Goal: Information Seeking & Learning: Learn about a topic

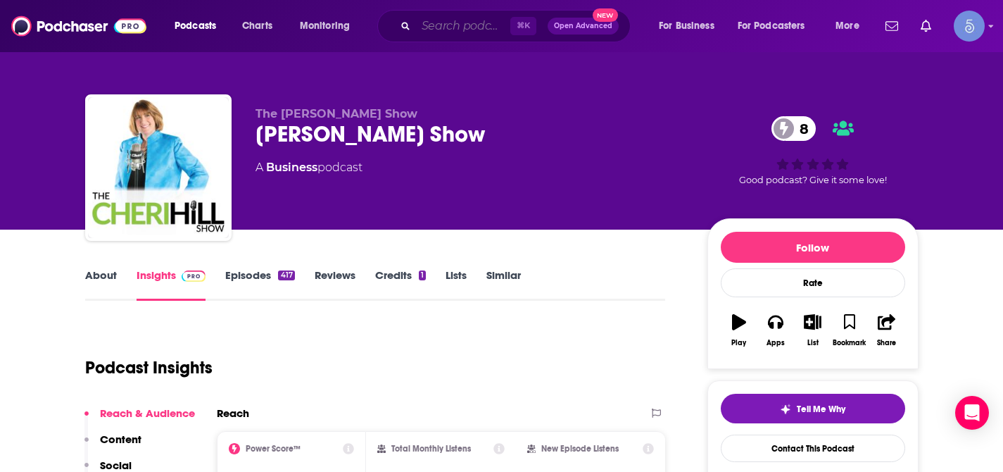
click at [465, 30] on input "Search podcasts, credits, & more..." at bounding box center [463, 26] width 94 height 23
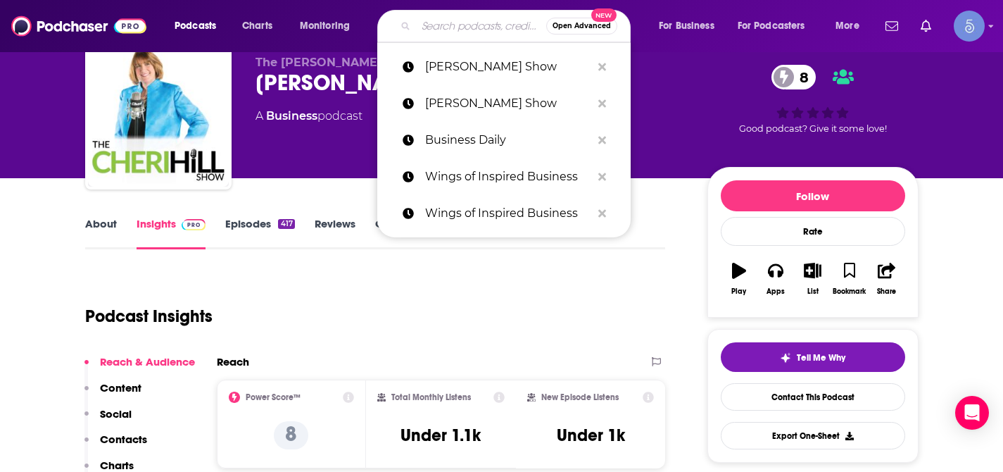
scroll to position [51, 0]
paste input "The Wellness Collective"
type input "The Wellness Collective"
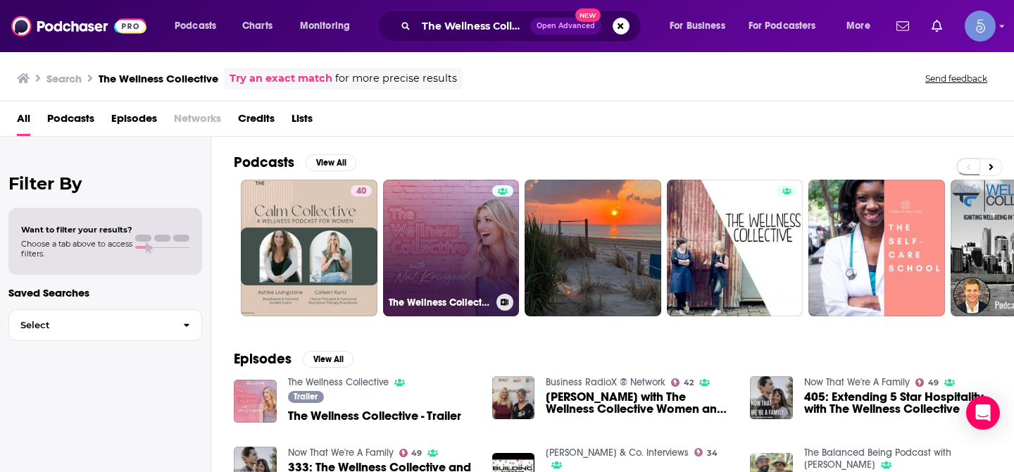
click at [386, 253] on link "The Wellness Collective" at bounding box center [451, 248] width 137 height 137
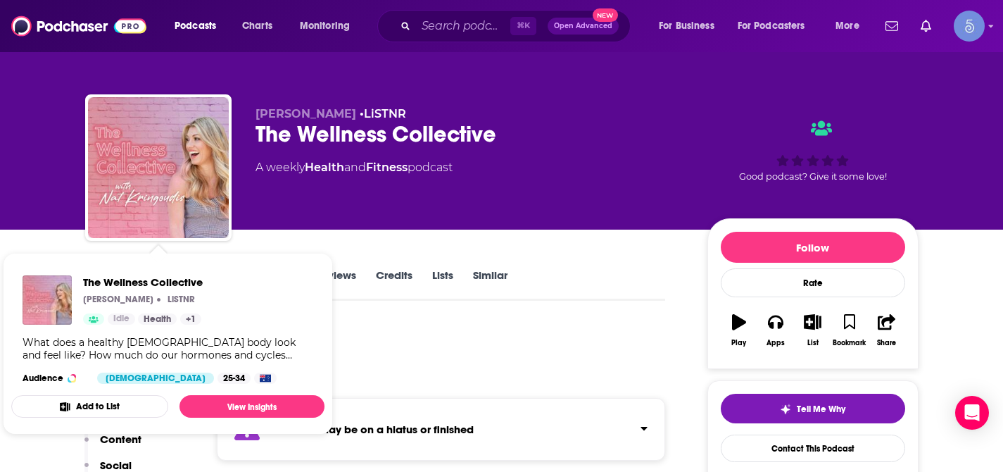
click at [400, 342] on div "Podcast Insights" at bounding box center [370, 359] width 570 height 72
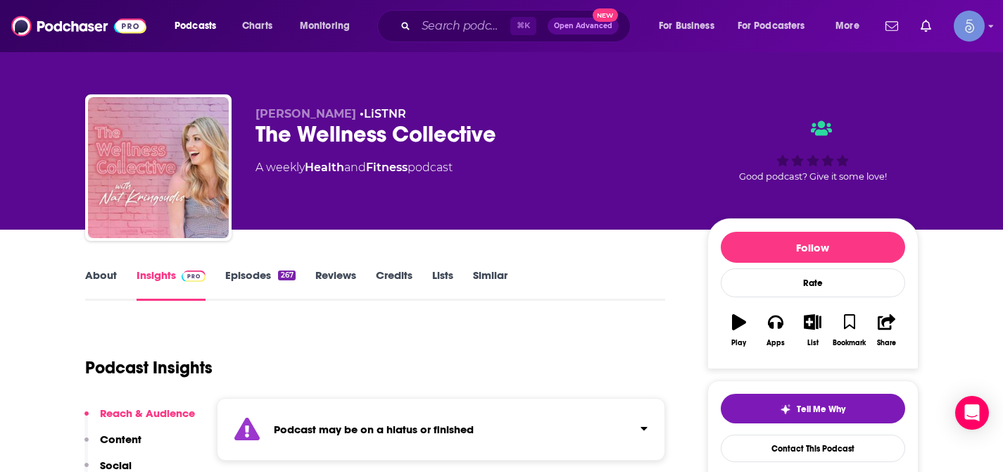
click at [99, 275] on link "About" at bounding box center [101, 284] width 32 height 32
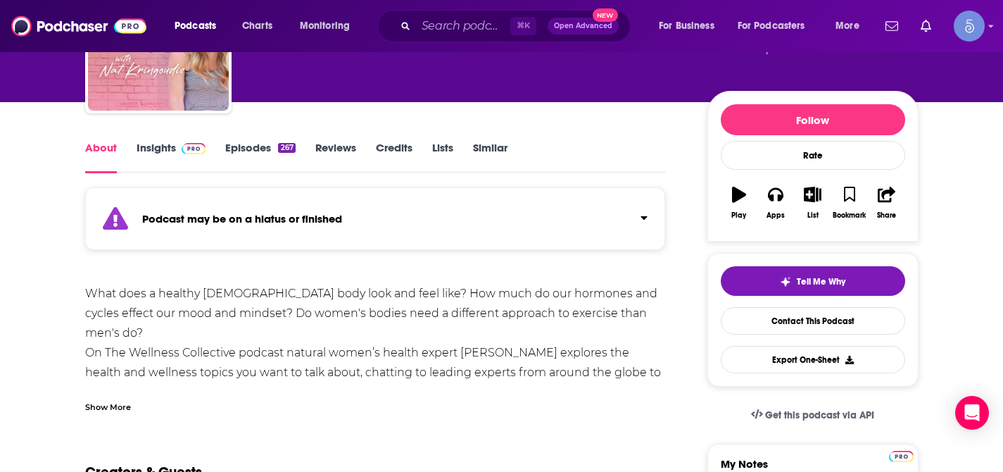
scroll to position [132, 0]
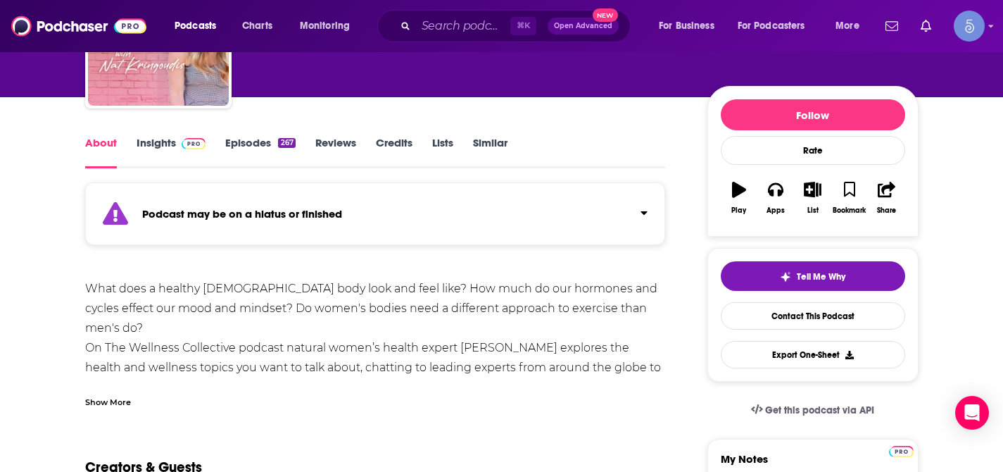
drag, startPoint x: 87, startPoint y: 289, endPoint x: 309, endPoint y: 361, distance: 234.0
click at [309, 361] on div "What does a healthy [DEMOGRAPHIC_DATA] body look and feel like? How much do our…" at bounding box center [375, 358] width 581 height 158
copy div "What does a healthy [DEMOGRAPHIC_DATA] body look and feel like? How much do our…"
click at [547, 318] on div "What does a healthy [DEMOGRAPHIC_DATA] body look and feel like? How much do our…" at bounding box center [375, 358] width 581 height 158
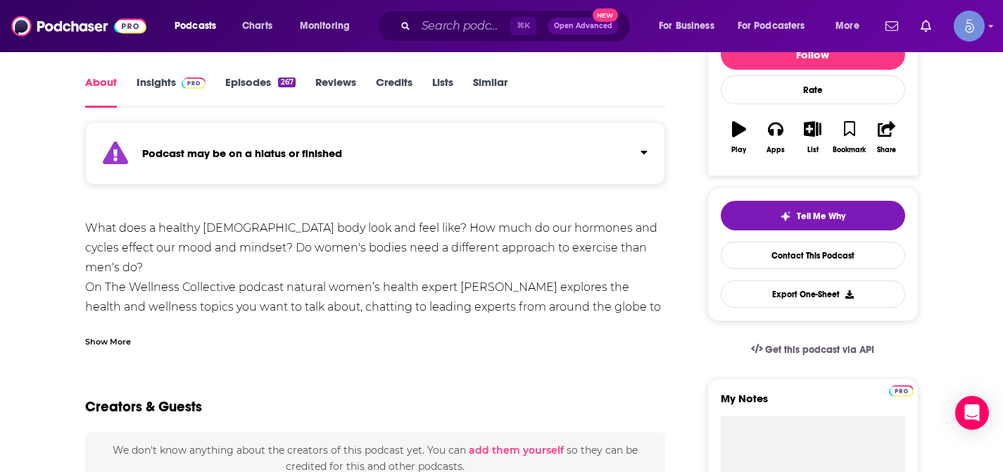
scroll to position [176, 0]
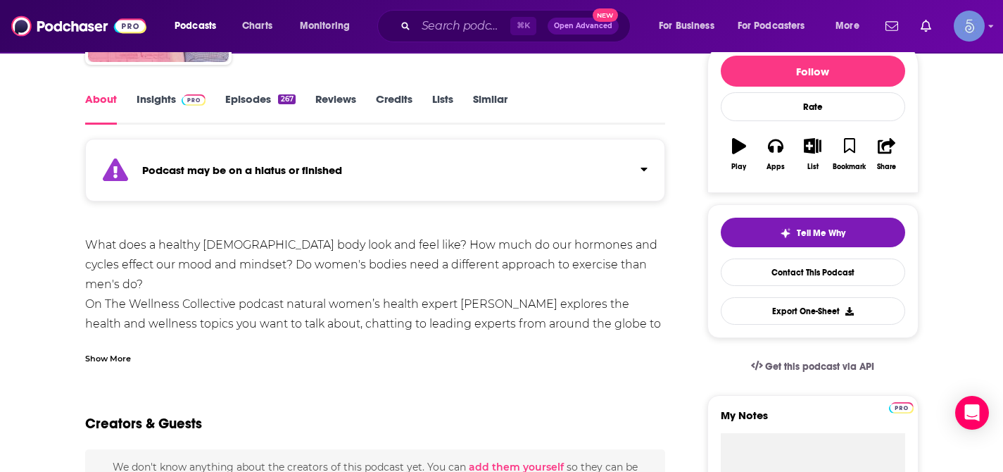
click at [165, 96] on link "Insights" at bounding box center [172, 108] width 70 height 32
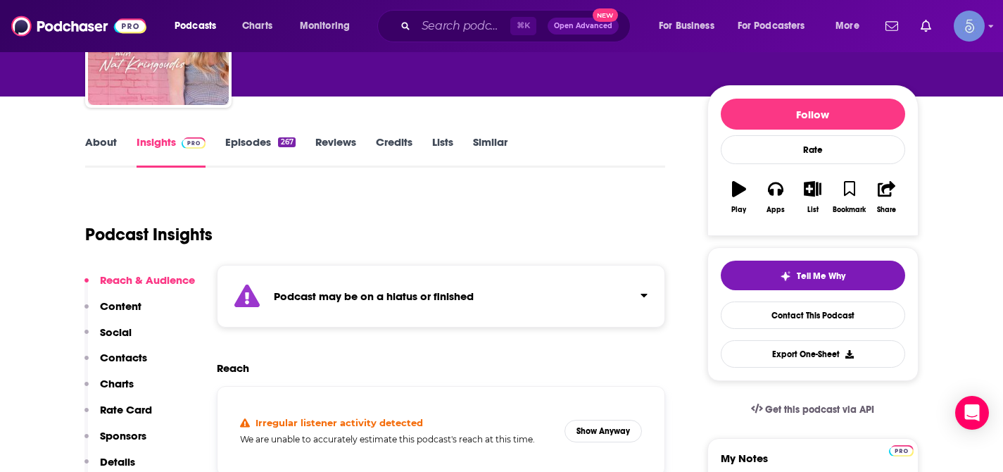
scroll to position [187, 0]
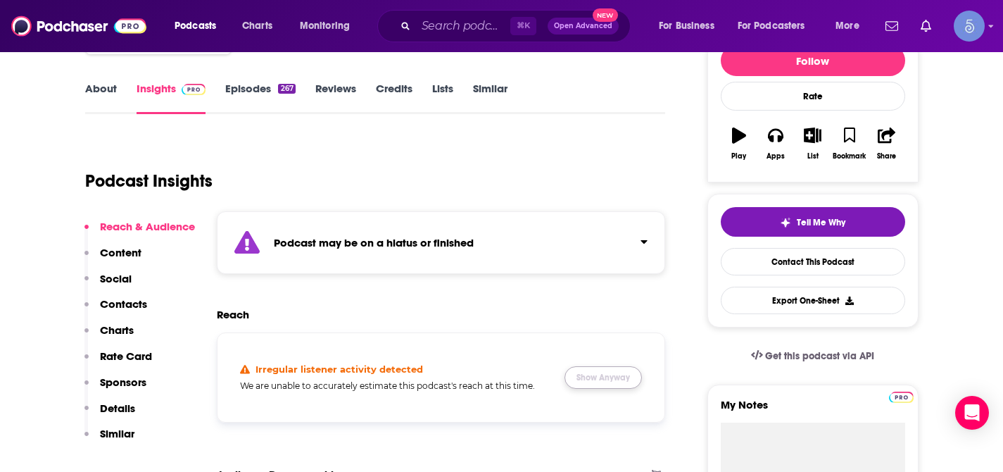
click at [622, 375] on button "Show Anyway" at bounding box center [603, 377] width 77 height 23
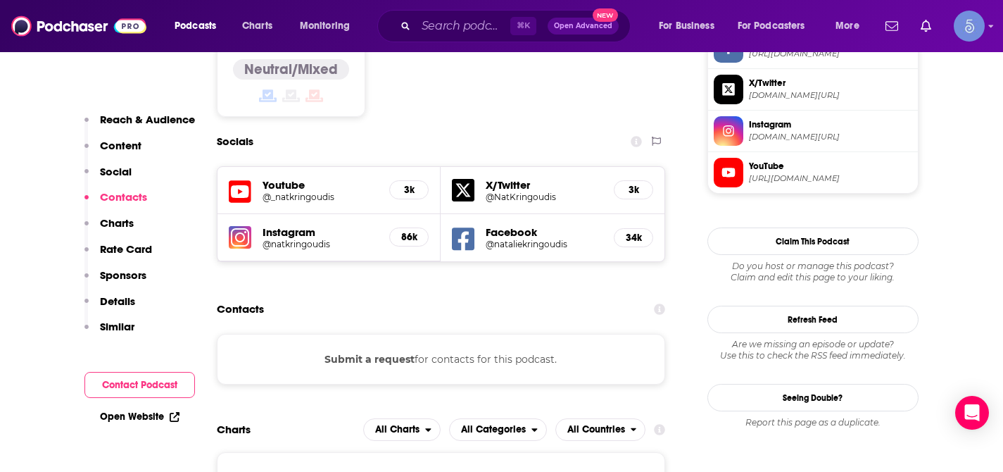
scroll to position [1250, 0]
